Goal: Task Accomplishment & Management: Manage account settings

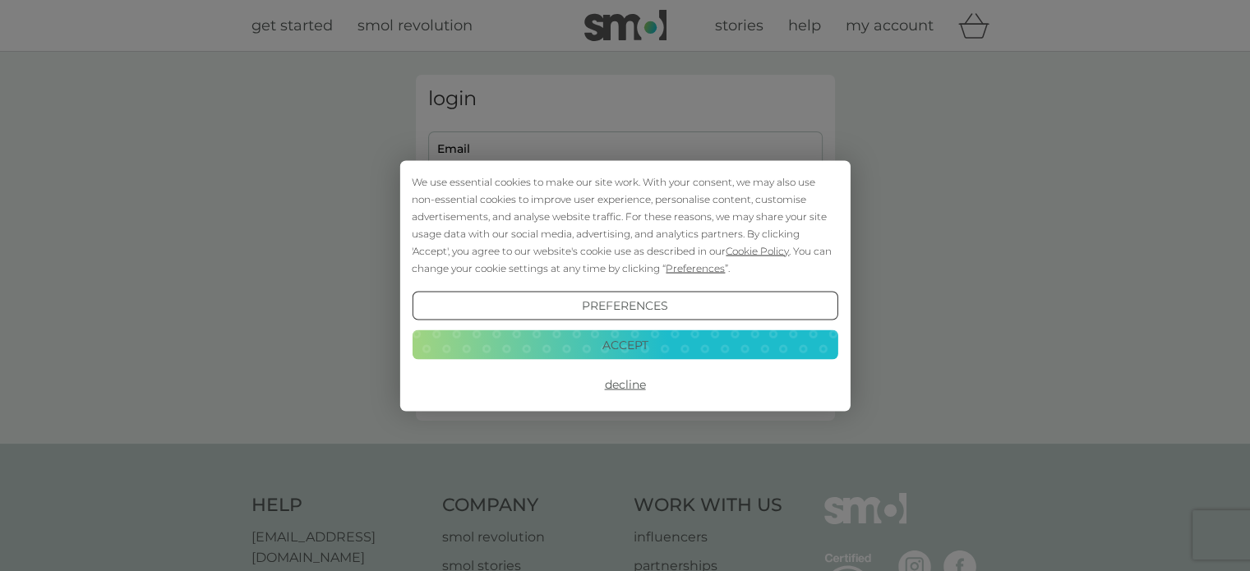
type input "[EMAIL_ADDRESS][DOMAIN_NAME]"
click at [621, 379] on button "Decline" at bounding box center [625, 385] width 426 height 30
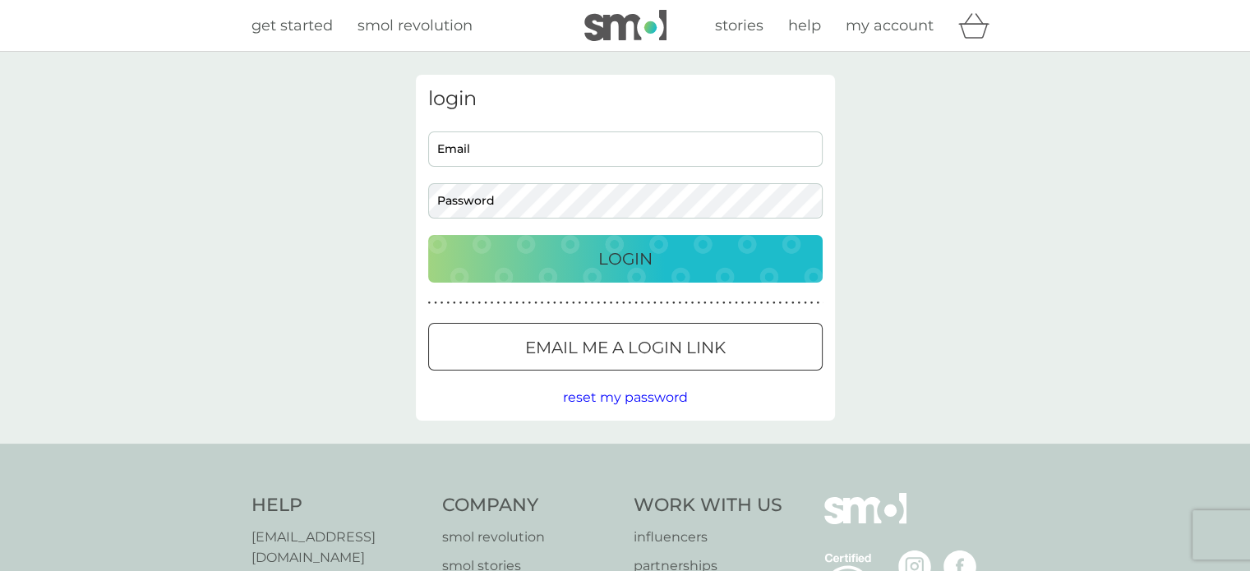
type input "[EMAIL_ADDRESS][DOMAIN_NAME]"
click at [597, 242] on button "Login" at bounding box center [625, 259] width 395 height 48
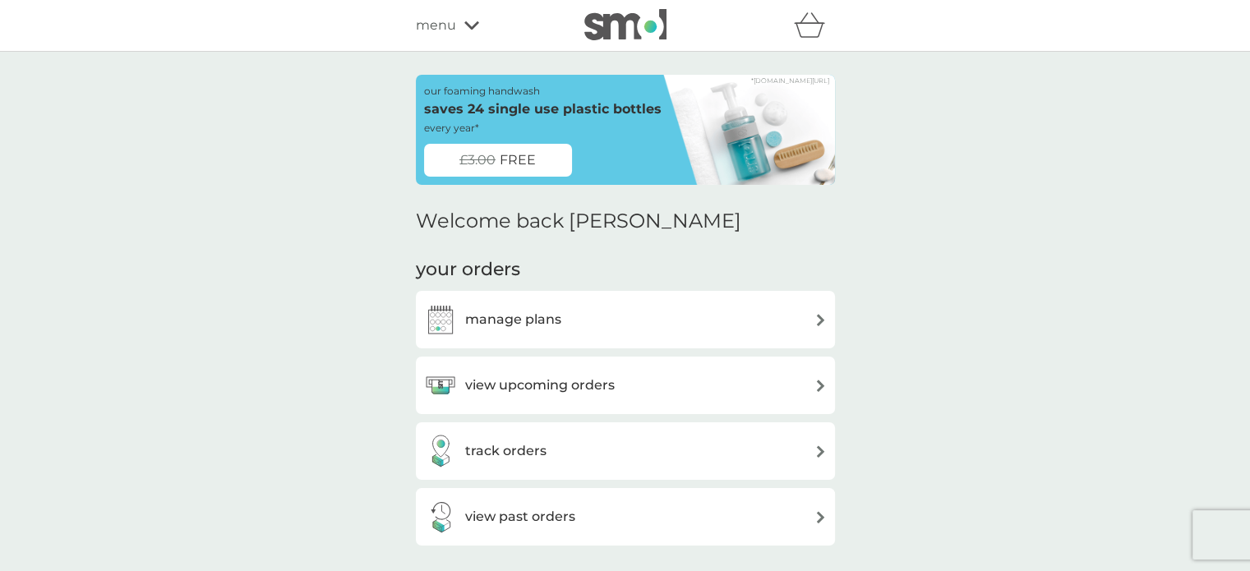
click at [817, 390] on img at bounding box center [821, 386] width 12 height 12
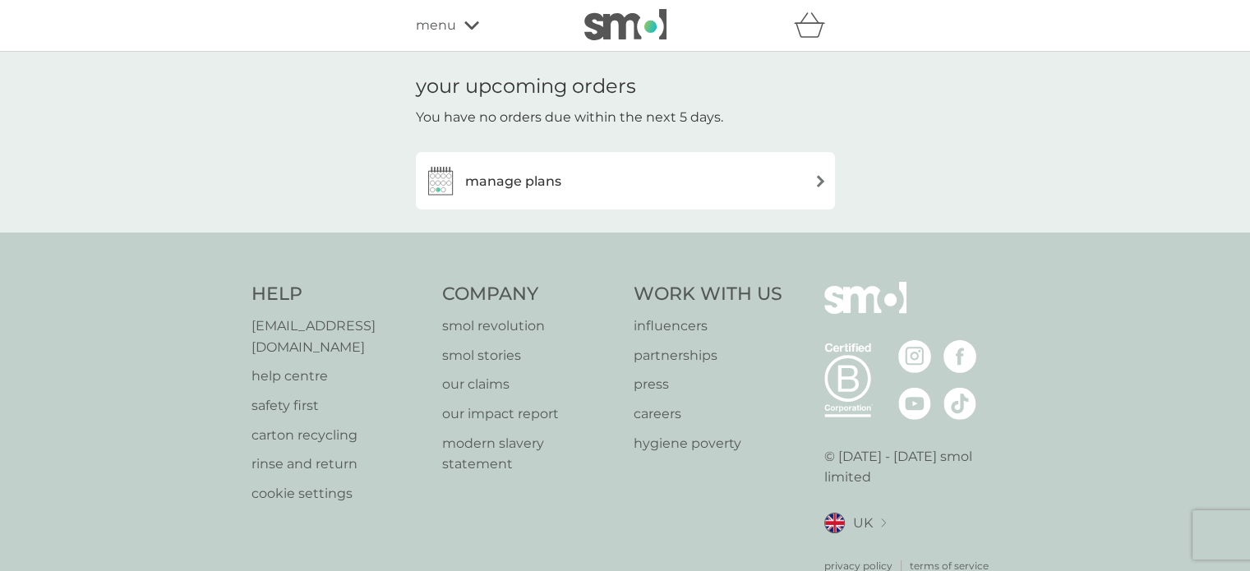
click at [815, 178] on img at bounding box center [821, 181] width 12 height 12
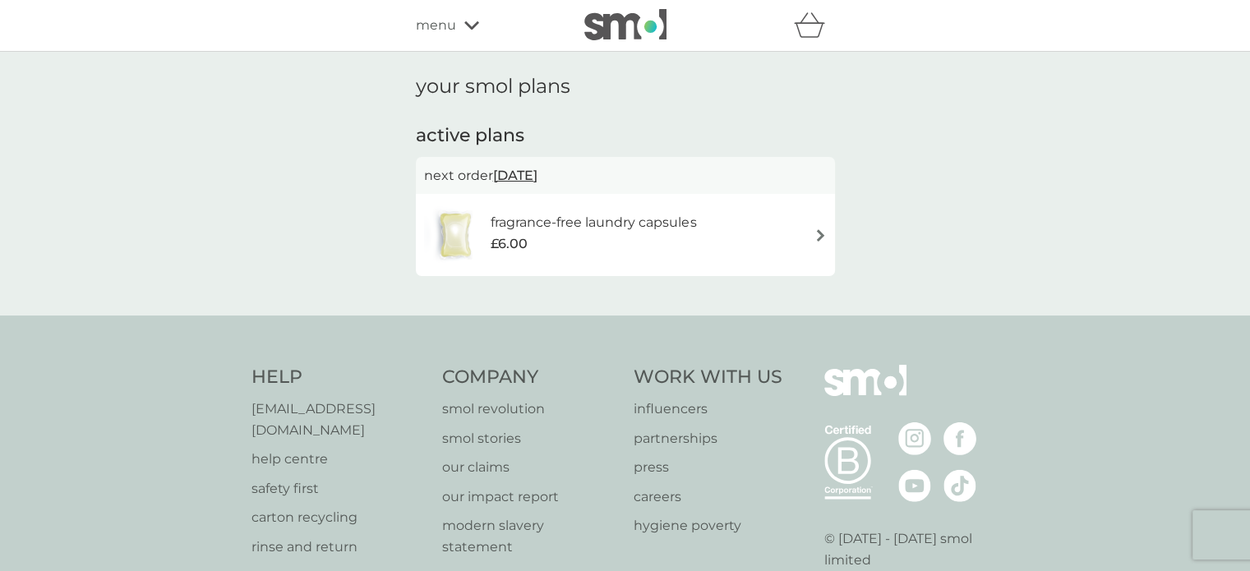
click at [806, 223] on div "fragrance-free laundry capsules £6.00" at bounding box center [625, 235] width 403 height 58
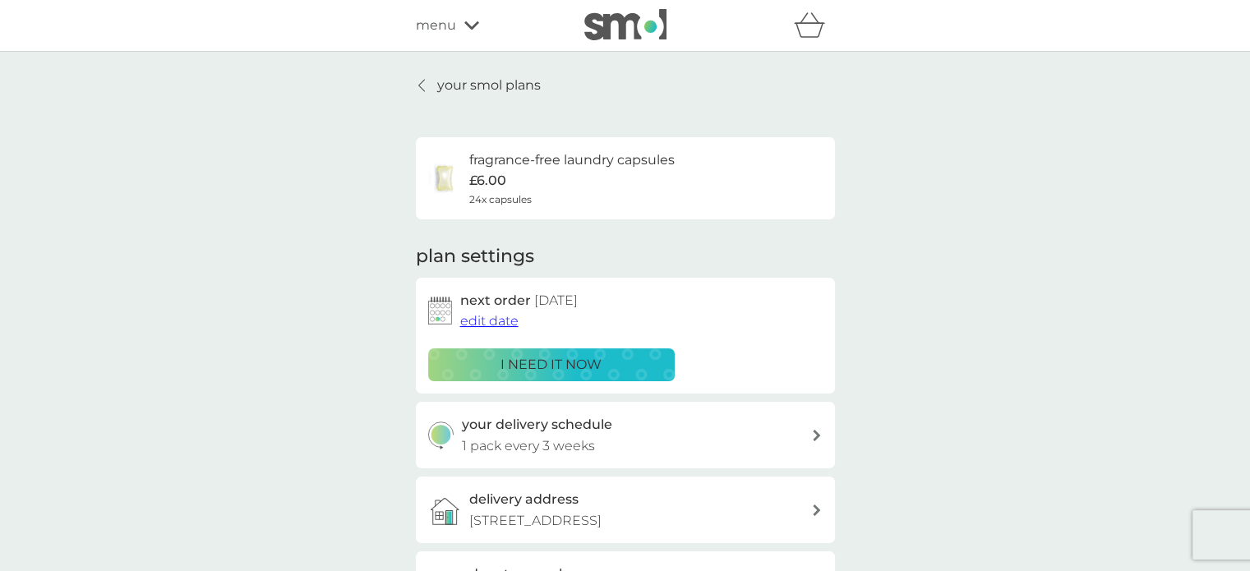
click at [502, 321] on span "edit date" at bounding box center [489, 321] width 58 height 16
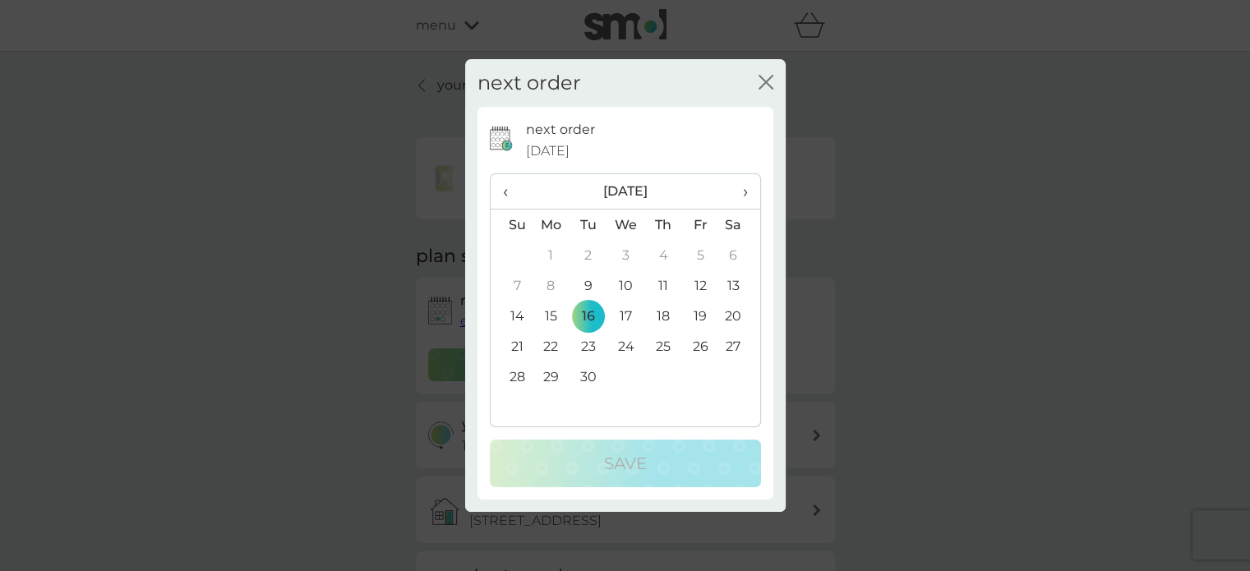
click at [657, 284] on td "11" at bounding box center [662, 285] width 37 height 30
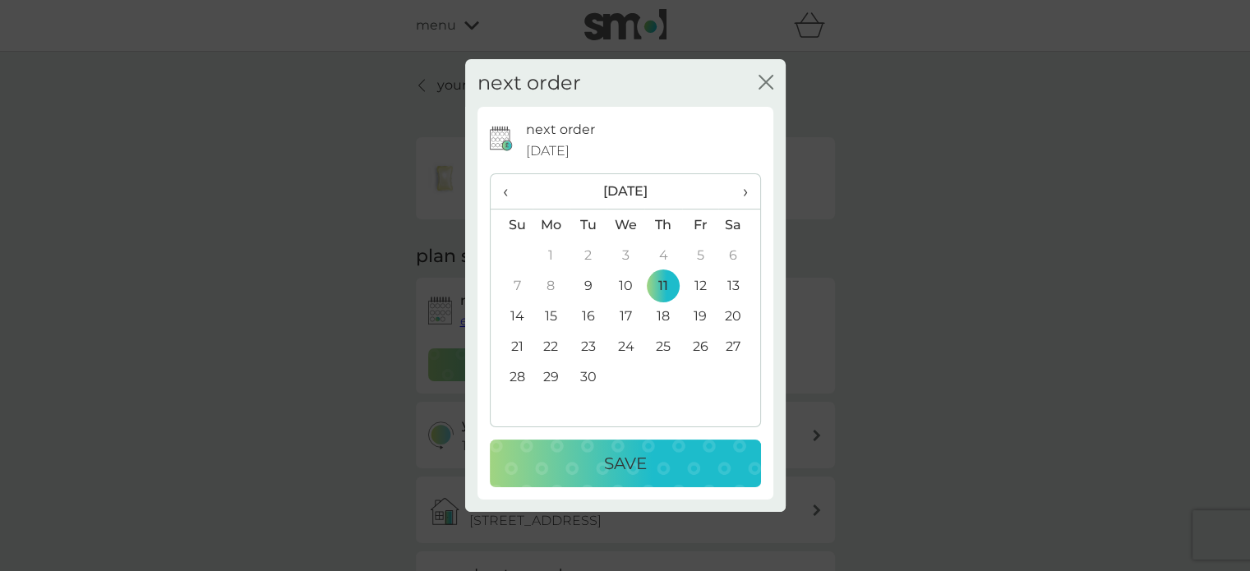
click at [616, 460] on p "Save" at bounding box center [625, 463] width 43 height 26
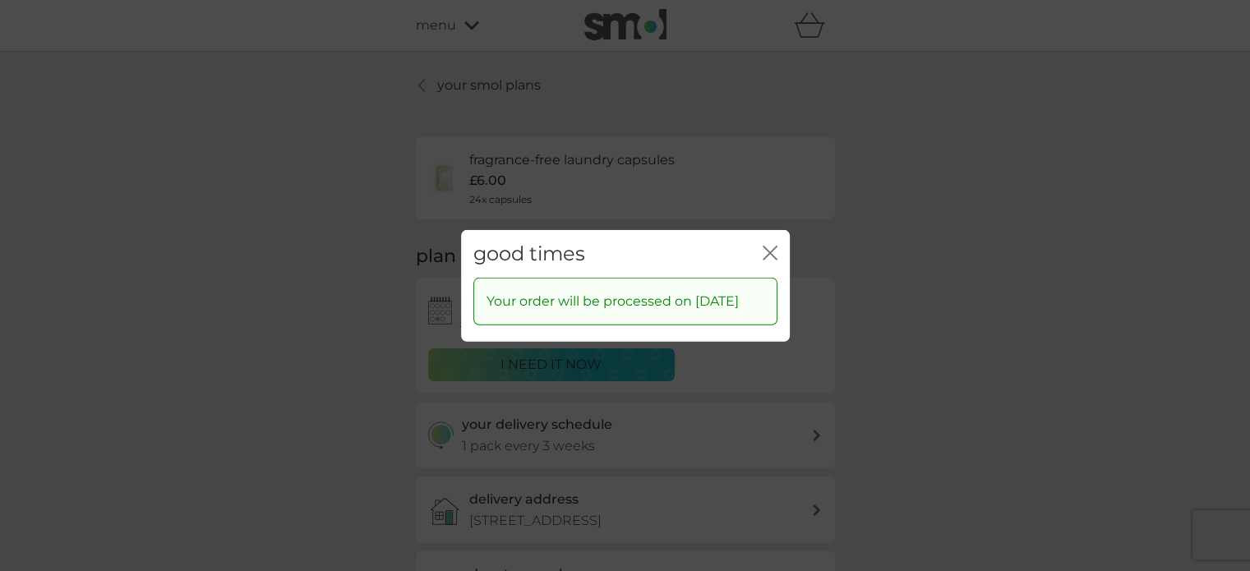
click at [764, 245] on icon "close" at bounding box center [770, 252] width 15 height 15
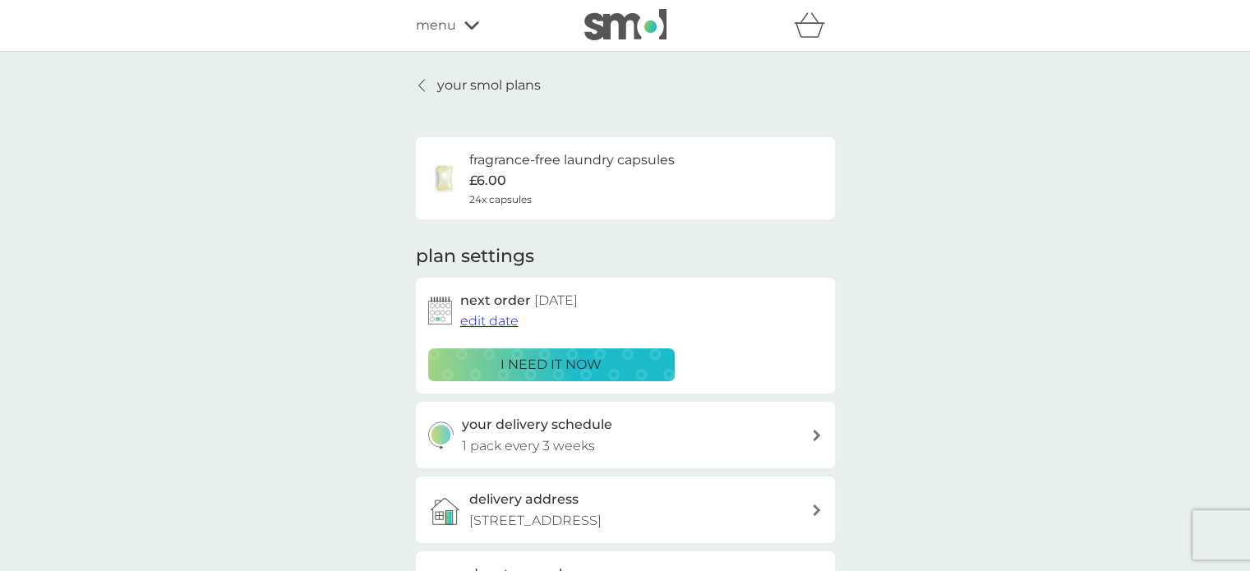
click at [628, 23] on img at bounding box center [625, 24] width 82 height 31
